Goal: Find specific page/section: Find specific page/section

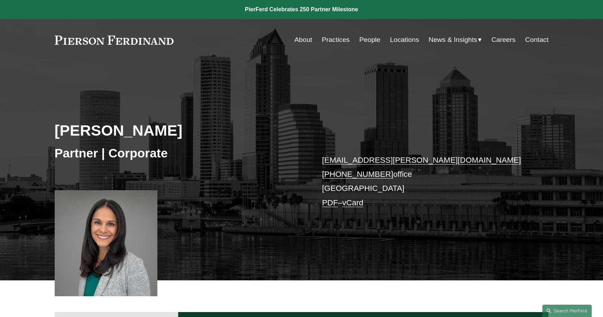
click at [497, 39] on link "Careers" at bounding box center [503, 39] width 24 height 13
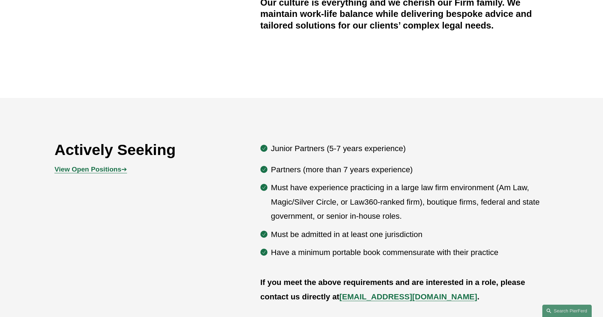
scroll to position [317, 0]
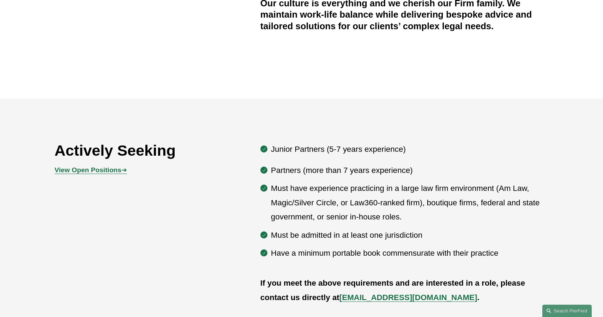
click at [105, 171] on strong "View Open Positions" at bounding box center [88, 169] width 67 height 7
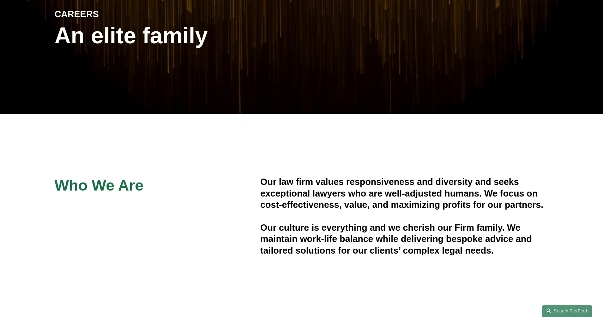
scroll to position [0, 0]
